Goal: Information Seeking & Learning: Learn about a topic

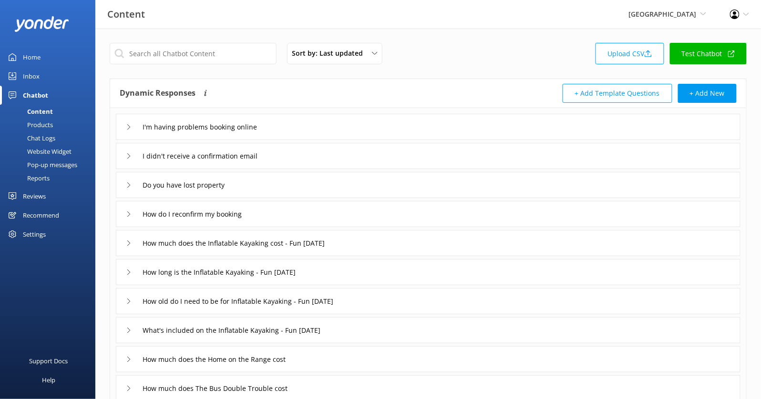
click at [676, 24] on div "River Valley [PERSON_NAME] Adventure Co Cool Tours Virtual Assistant Tongariro …" at bounding box center [667, 14] width 101 height 29
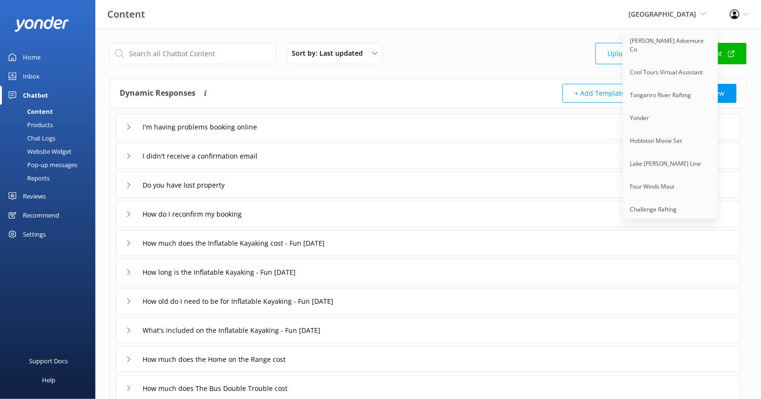
scroll to position [397, 0]
click at [662, 131] on link "Scenic Tours & Adventures" at bounding box center [670, 142] width 95 height 23
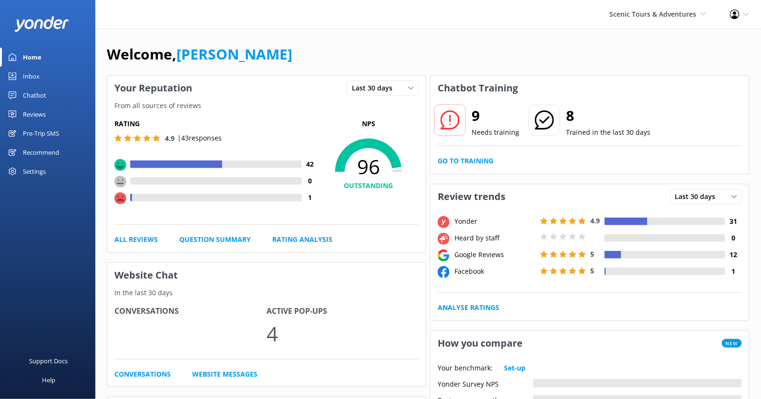
click at [25, 91] on div "Chatbot" at bounding box center [34, 95] width 23 height 19
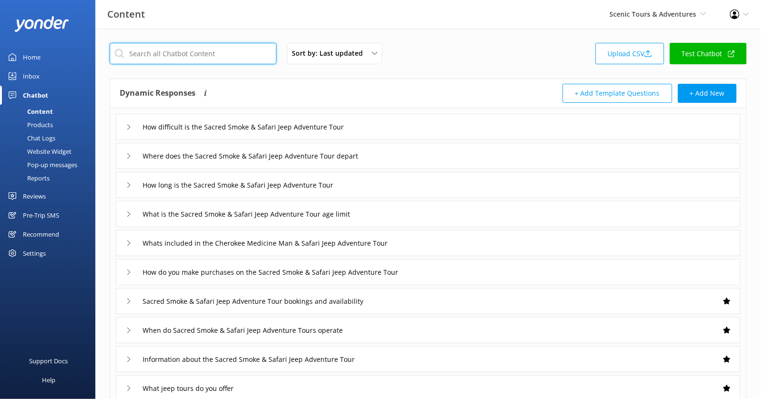
click at [220, 61] on input "text" at bounding box center [193, 53] width 167 height 21
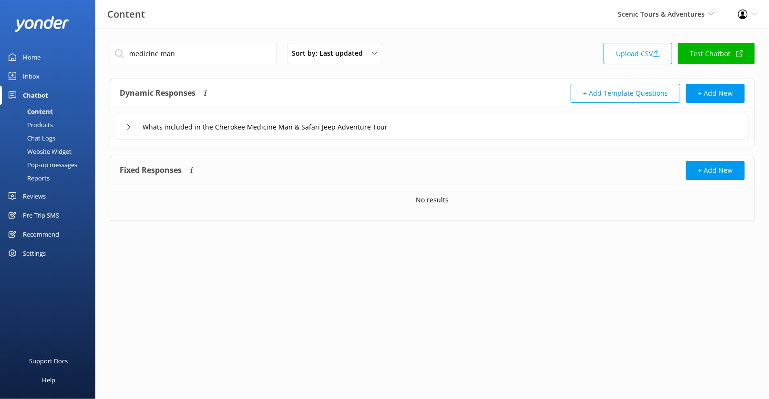
click at [426, 125] on div "Whats included in the Cherokee Medicine Man & Safari Jeep Adventure Tour" at bounding box center [432, 127] width 632 height 26
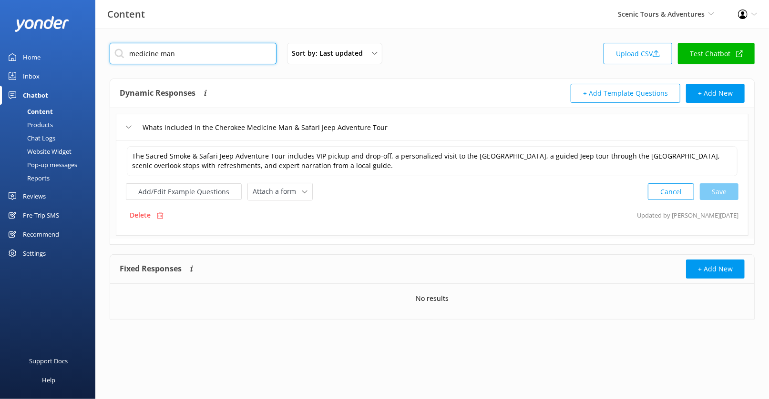
click at [182, 55] on input "medicine man" at bounding box center [193, 53] width 167 height 21
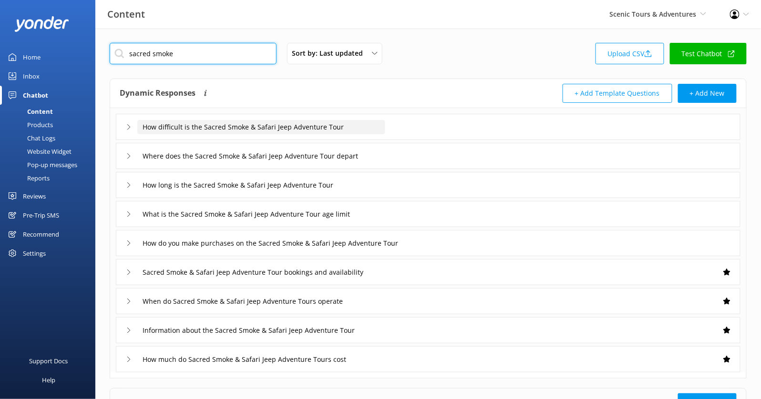
type input "sacred smoke"
click at [383, 124] on input "How difficult is the Sacred Smoke & Safari Jeep Adventure Tour" at bounding box center [261, 127] width 248 height 14
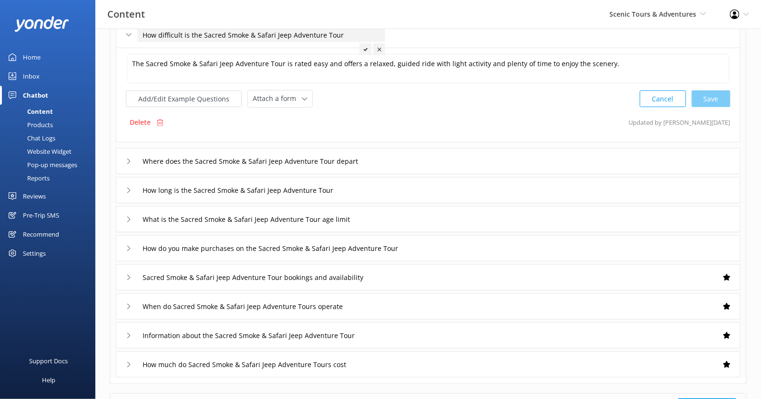
scroll to position [94, 0]
click at [399, 151] on div "Where does the Sacred Smoke & Safari Jeep Adventure Tour depart" at bounding box center [428, 160] width 624 height 26
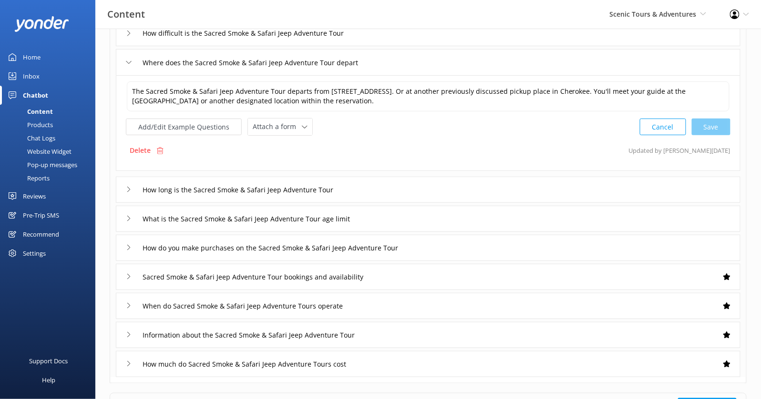
click at [389, 180] on div "How long is the Sacred Smoke & Safari Jeep Adventure Tour" at bounding box center [428, 190] width 624 height 26
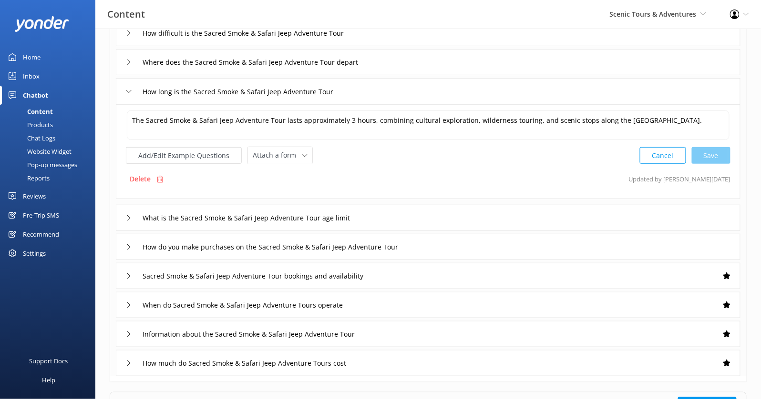
click at [399, 218] on div "What is the Sacred Smoke & Safari Jeep Adventure Tour age limit" at bounding box center [428, 218] width 624 height 26
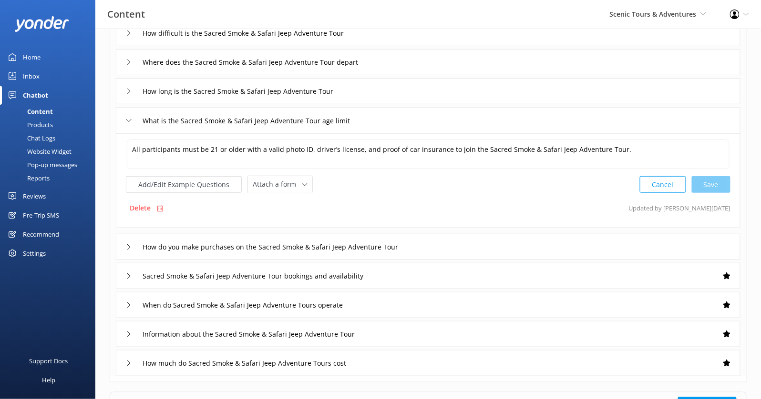
click at [450, 249] on div "How do you make purchases on the Sacred Smoke & Safari Jeep Adventure Tour" at bounding box center [428, 247] width 624 height 26
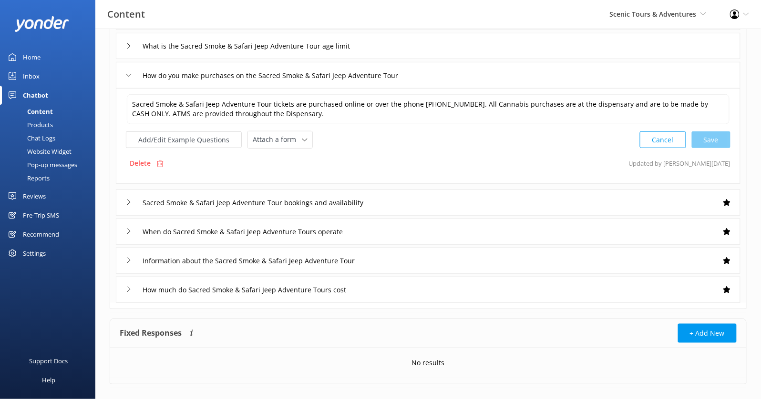
scroll to position [179, 0]
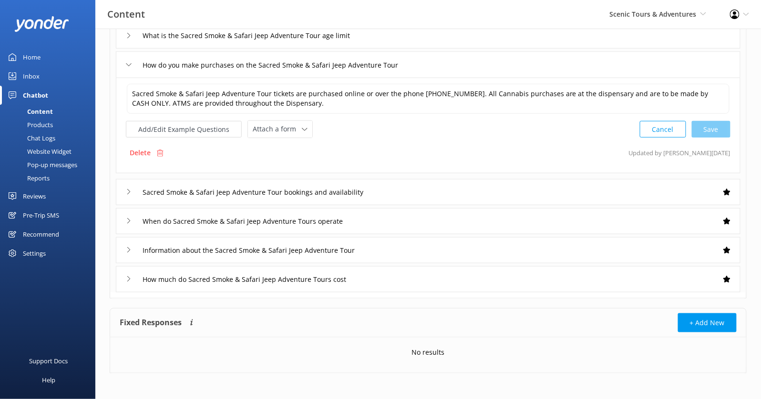
click at [420, 195] on div "Sacred Smoke & Safari Jeep Adventure Tour bookings and availability" at bounding box center [428, 192] width 624 height 26
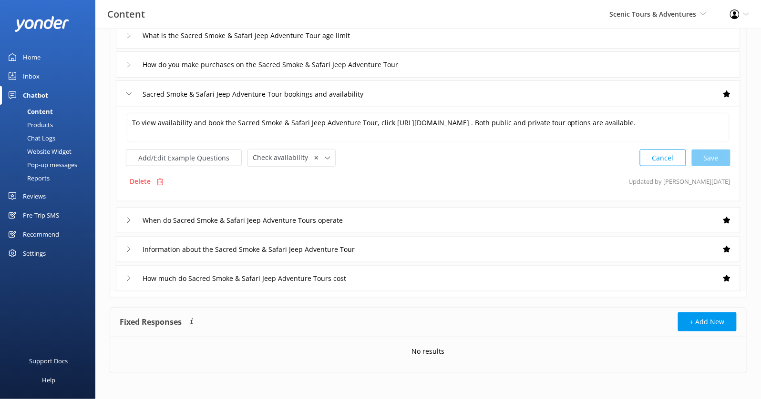
click at [415, 220] on div "When do Sacred Smoke & Safari Jeep Adventure Tours operate" at bounding box center [428, 220] width 624 height 26
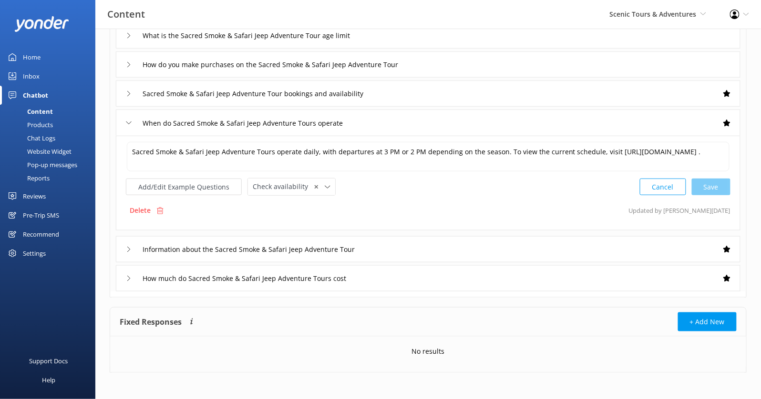
click at [419, 244] on div "Information about the Sacred Smoke & Safari Jeep Adventure Tour" at bounding box center [428, 249] width 624 height 26
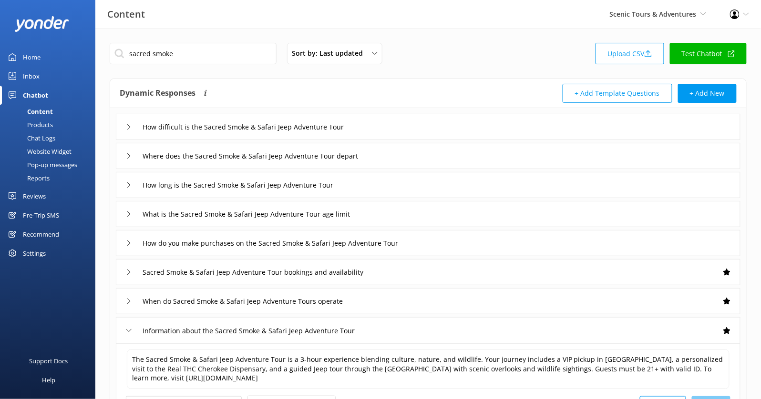
click at [690, 63] on link "Test Chatbot" at bounding box center [708, 53] width 77 height 21
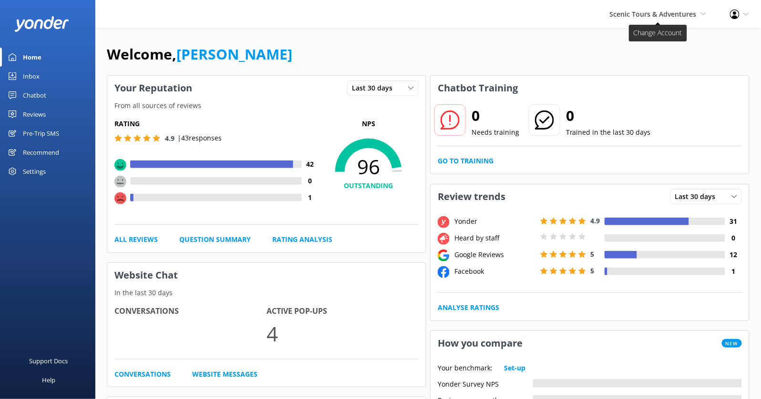
click at [634, 10] on span "Scenic Tours & Adventures" at bounding box center [653, 14] width 87 height 9
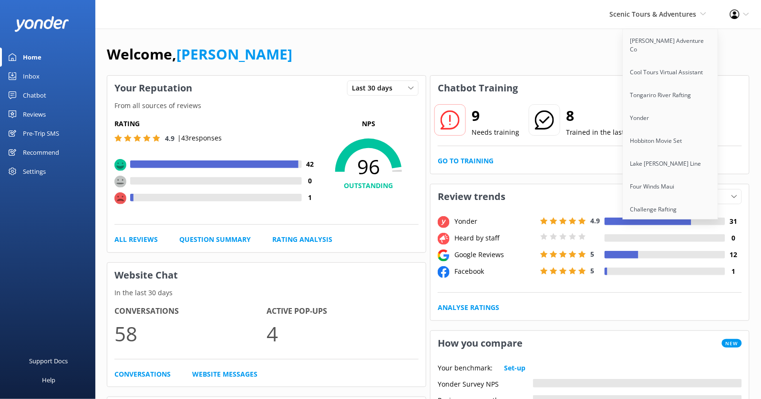
scroll to position [1260, 0]
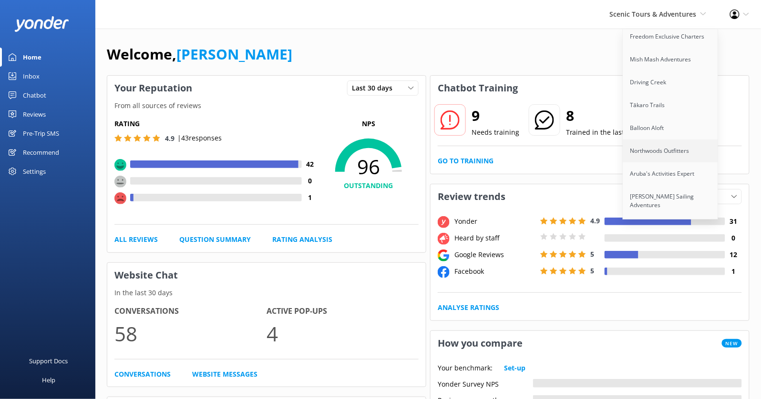
click at [672, 140] on link "Northwoods Outfitters" at bounding box center [670, 151] width 95 height 23
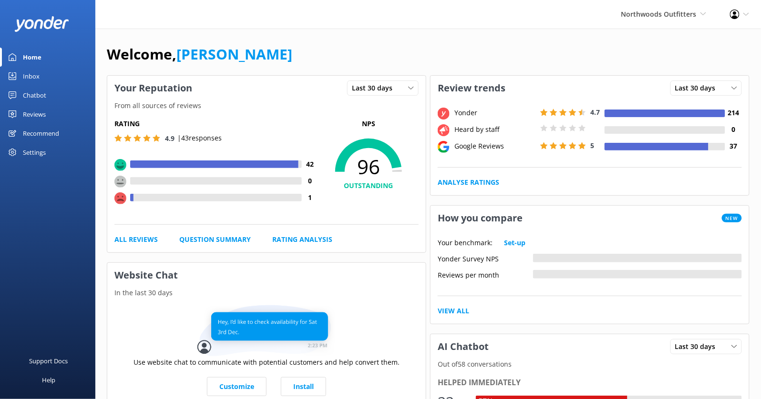
click at [28, 115] on div "Reviews" at bounding box center [34, 114] width 23 height 19
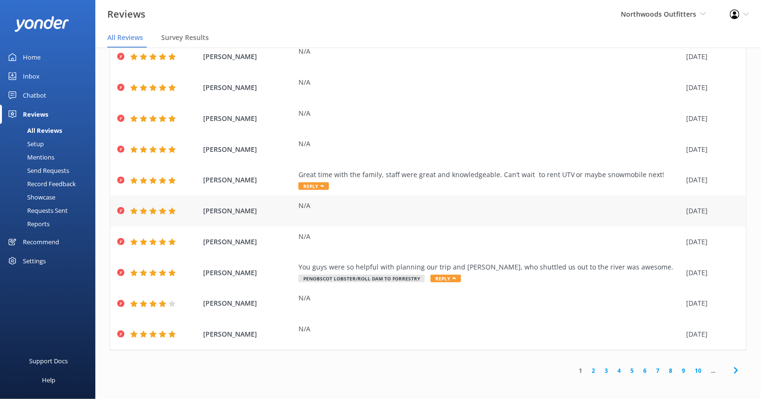
scroll to position [19, 0]
click at [587, 372] on link "2" at bounding box center [593, 370] width 13 height 9
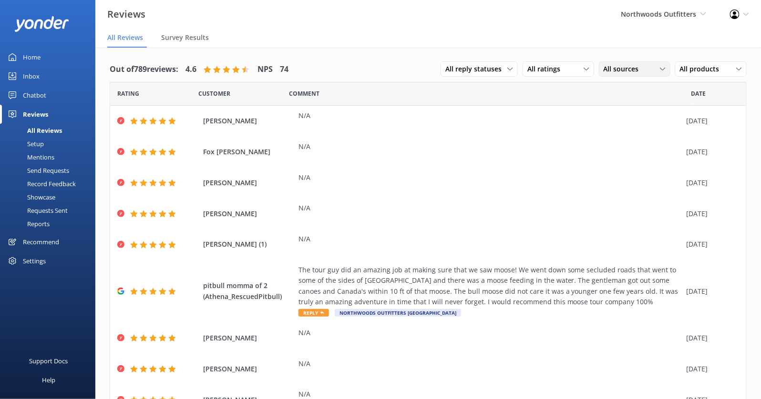
click at [604, 71] on span "All sources" at bounding box center [623, 69] width 41 height 10
click at [620, 140] on link "Google reviews" at bounding box center [641, 146] width 85 height 19
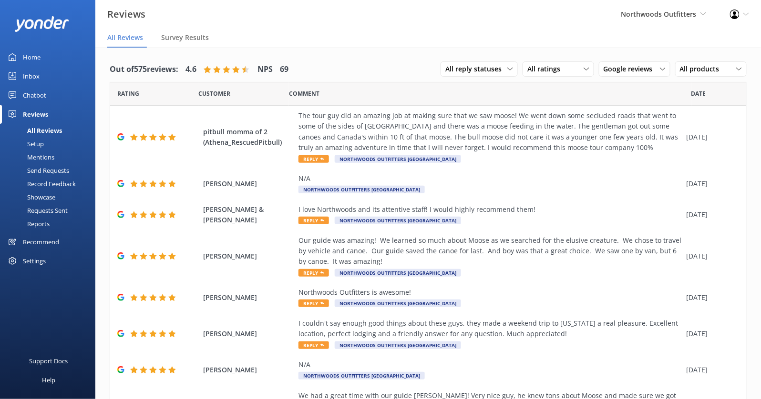
click at [42, 259] on div "Settings" at bounding box center [34, 261] width 23 height 19
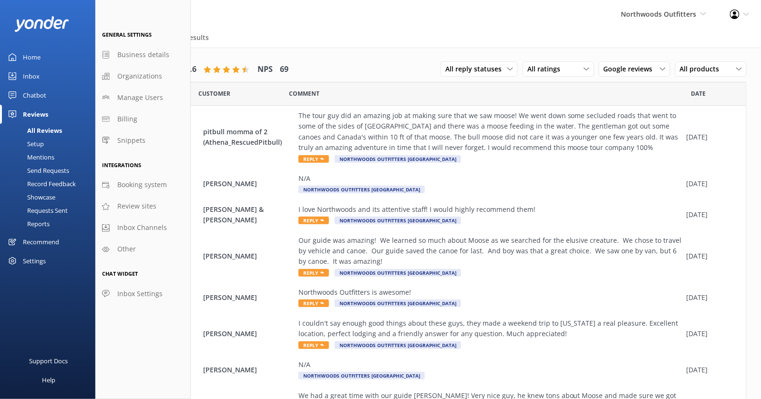
click at [50, 147] on link "Setup" at bounding box center [51, 143] width 90 height 13
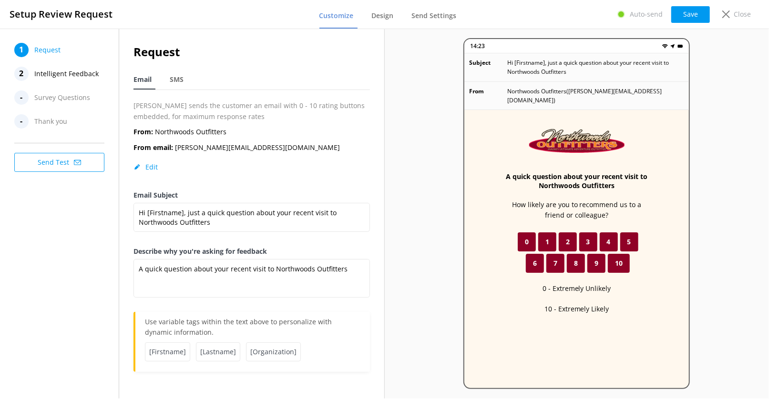
click at [362, 18] on nav "Customize Design Send Settings" at bounding box center [389, 14] width 141 height 29
click at [71, 75] on span "Intelligent Feedback" at bounding box center [66, 74] width 64 height 14
